Goal: Information Seeking & Learning: Learn about a topic

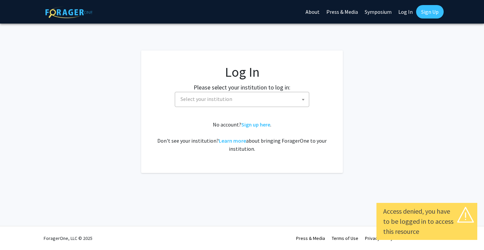
click at [272, 101] on span "Select your institution" at bounding box center [243, 99] width 131 height 14
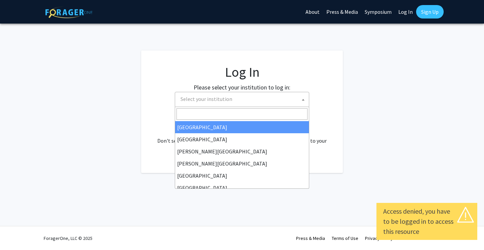
click at [404, 16] on link "Log In" at bounding box center [405, 12] width 21 height 24
select select "34"
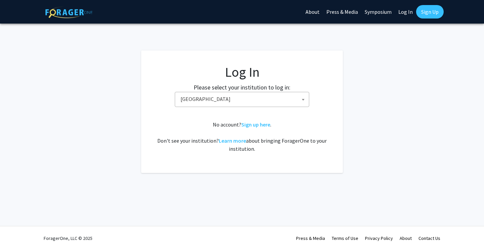
click at [406, 15] on link "Log In" at bounding box center [405, 12] width 21 height 24
click at [275, 100] on span "Baylor University" at bounding box center [243, 99] width 131 height 14
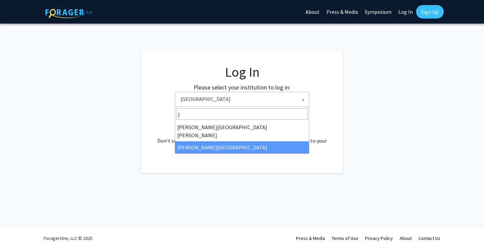
type input "j"
select select "24"
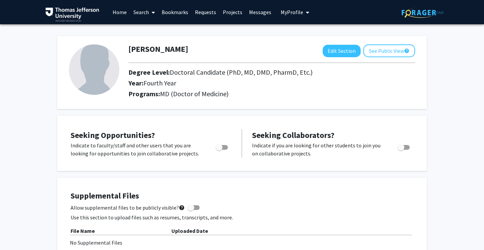
click at [123, 13] on link "Home" at bounding box center [119, 12] width 21 height 24
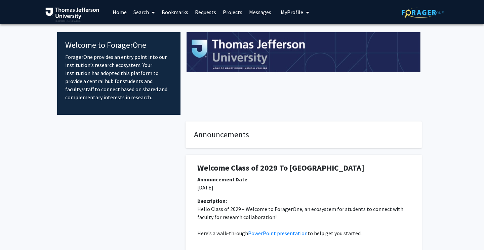
click at [153, 20] on span at bounding box center [152, 13] width 6 height 24
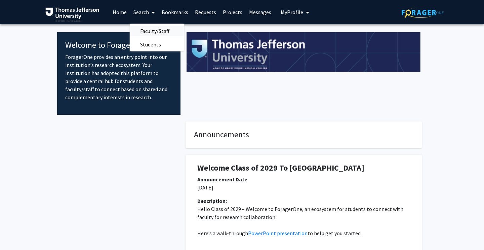
click at [156, 34] on span "Faculty/Staff" at bounding box center [154, 30] width 49 height 13
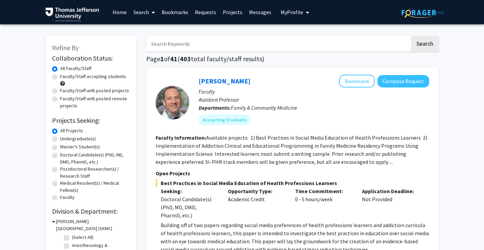
click at [181, 40] on input "Search Keywords" at bounding box center [278, 43] width 264 height 15
type input "[PERSON_NAME]"
click at [425, 45] on button "Search" at bounding box center [425, 43] width 28 height 15
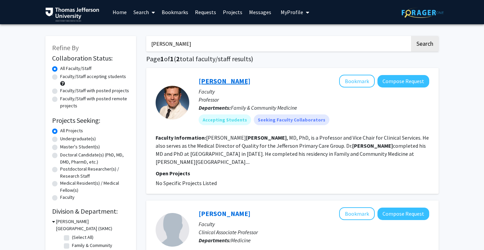
click at [227, 82] on link "[PERSON_NAME]" at bounding box center [225, 81] width 52 height 8
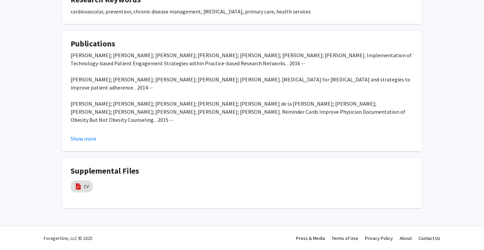
scroll to position [204, 0]
click at [76, 186] on img at bounding box center [78, 186] width 7 height 7
click at [84, 186] on link "CV" at bounding box center [86, 186] width 5 height 7
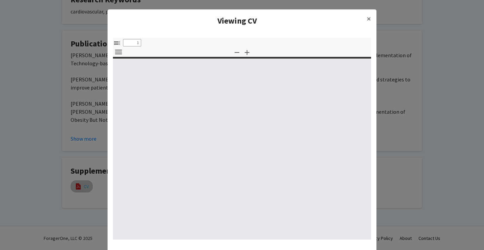
select select "custom"
type input "0"
select select "custom"
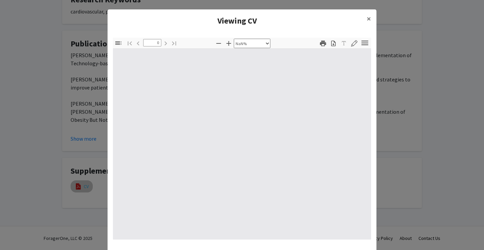
type input "1"
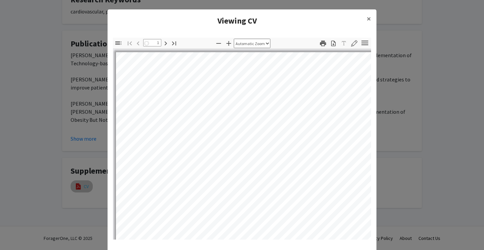
select select "auto"
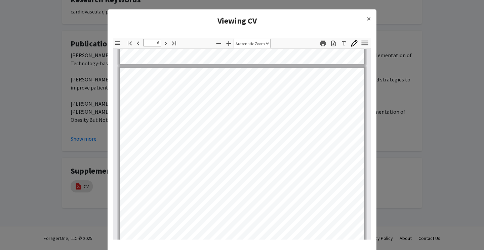
scroll to position [1588, 0]
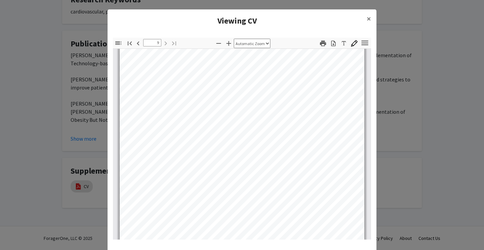
type input "8"
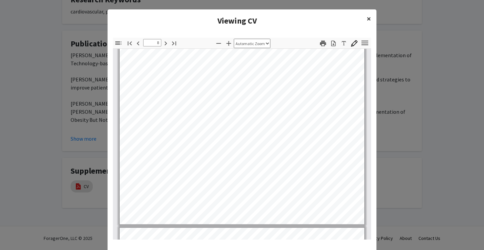
click at [368, 20] on span "×" at bounding box center [369, 18] width 4 height 10
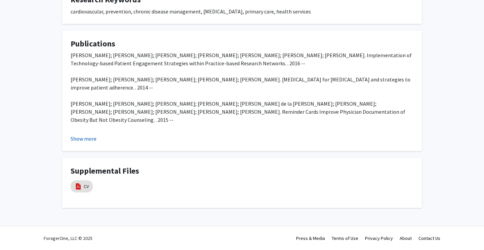
click at [83, 140] on button "Show more" at bounding box center [84, 139] width 26 height 8
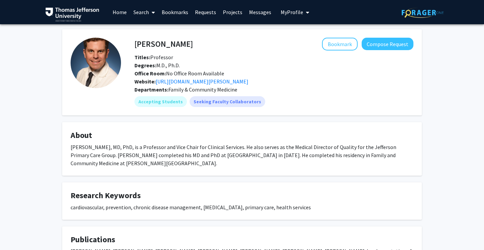
scroll to position [0, 0]
click at [376, 42] on button "Compose Request" at bounding box center [388, 44] width 52 height 12
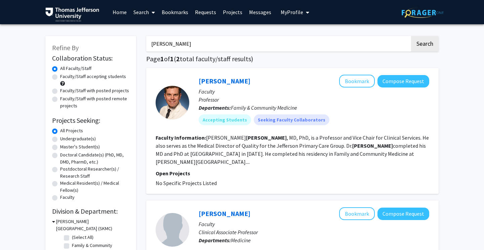
drag, startPoint x: 381, startPoint y: 49, endPoint x: 145, endPoint y: 46, distance: 236.1
click at [145, 46] on div "[PERSON_NAME] Search Page 1 of 1 ( 2 total faculty/staff results) [PERSON_NAME]…" at bounding box center [292, 187] width 303 height 317
click at [7, 103] on div "Refine By Collaboration Status: Collaboration Status All Faculty/Staff Collabor…" at bounding box center [242, 192] width 484 height 337
click at [417, 41] on button "Search" at bounding box center [425, 43] width 28 height 15
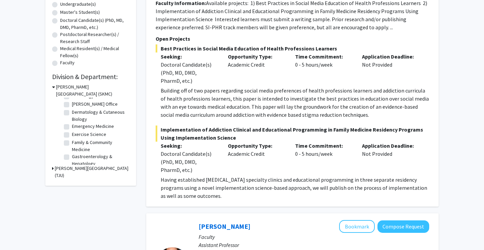
scroll to position [43, 0]
click at [72, 142] on label "Family & Community Medicine" at bounding box center [100, 146] width 56 height 14
click at [72, 142] on input "Family & Community Medicine" at bounding box center [74, 141] width 4 height 4
checkbox input "true"
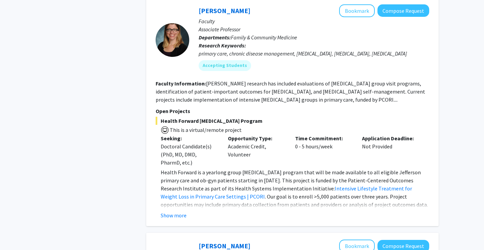
scroll to position [1678, 0]
click at [170, 217] on button "Show more" at bounding box center [174, 215] width 26 height 8
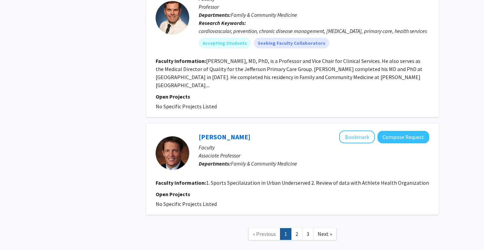
scroll to position [2642, 0]
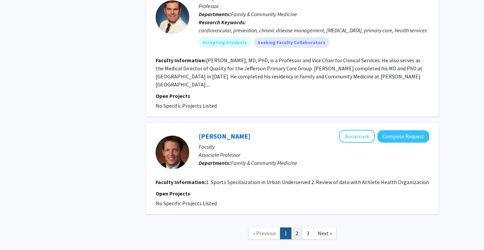
click at [298, 227] on link "2" at bounding box center [296, 233] width 11 height 12
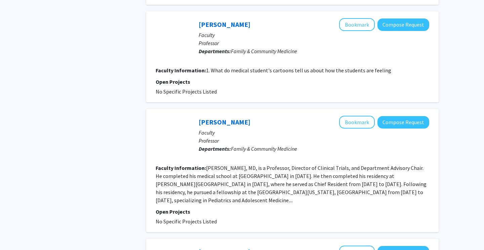
scroll to position [261, 0]
